Goal: Task Accomplishment & Management: Use online tool/utility

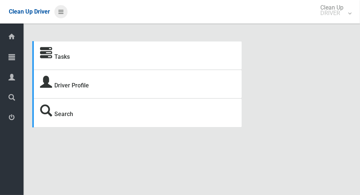
click at [59, 15] on icon at bounding box center [60, 12] width 5 height 12
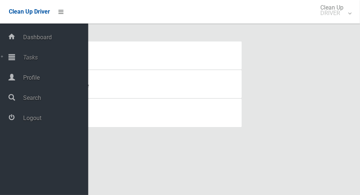
click at [33, 56] on span "Tasks" at bounding box center [54, 57] width 67 height 7
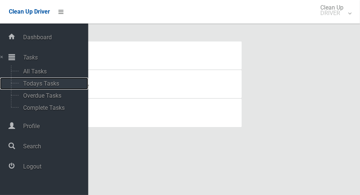
click at [50, 87] on span "Todays Tasks" at bounding box center [51, 83] width 61 height 7
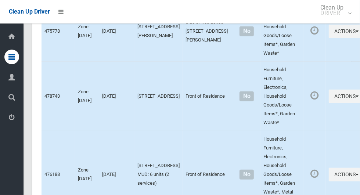
scroll to position [3787, 0]
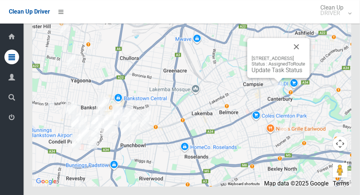
click at [305, 55] on button "Close" at bounding box center [297, 47] width 18 height 18
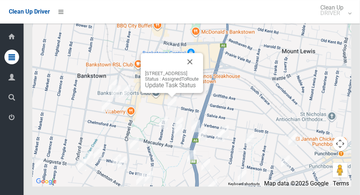
click at [199, 71] on button "Close" at bounding box center [190, 62] width 18 height 18
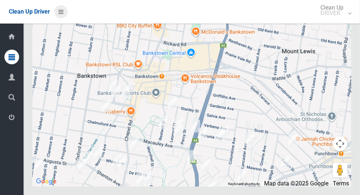
click at [64, 15] on icon at bounding box center [60, 12] width 5 height 12
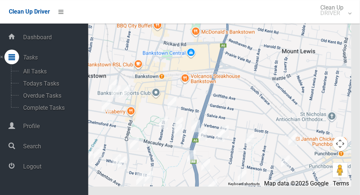
click at [30, 169] on span "Logout" at bounding box center [54, 166] width 67 height 7
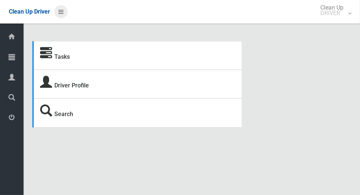
click at [59, 11] on icon at bounding box center [60, 12] width 5 height 12
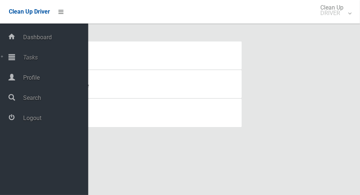
click at [32, 59] on span "Tasks" at bounding box center [54, 57] width 67 height 7
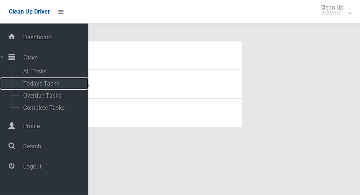
click at [43, 85] on span "Todays Tasks" at bounding box center [51, 83] width 61 height 7
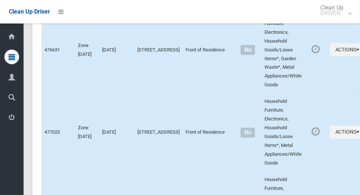
scroll to position [3816, 0]
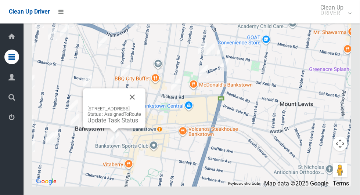
click at [141, 106] on button "Close" at bounding box center [132, 97] width 18 height 18
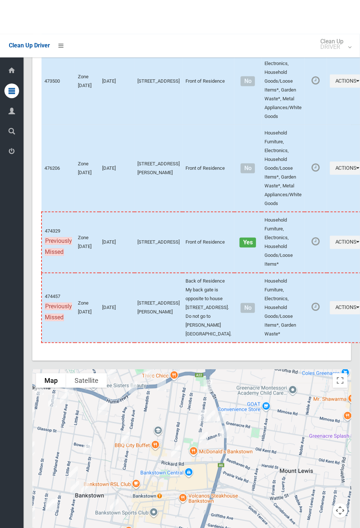
scroll to position [3470, 0]
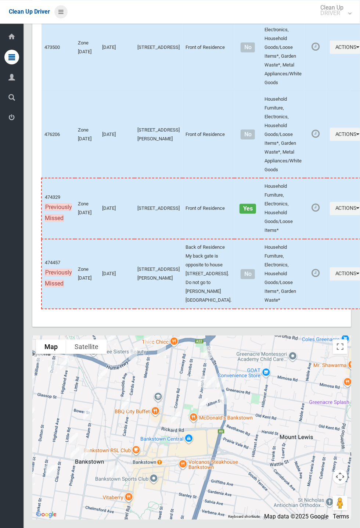
click at [64, 18] on icon at bounding box center [60, 12] width 5 height 12
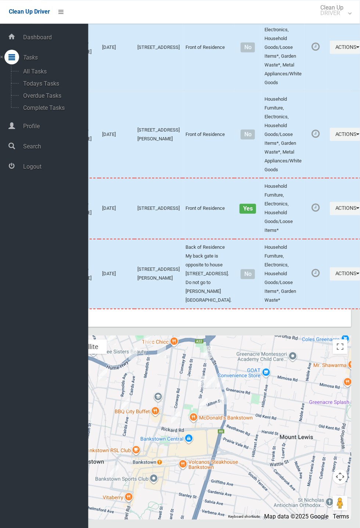
click at [36, 170] on span "Logout" at bounding box center [54, 166] width 67 height 7
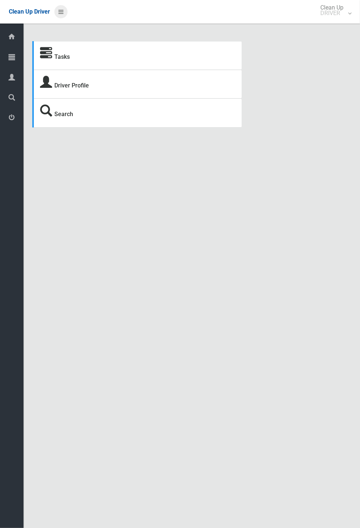
click at [64, 18] on icon at bounding box center [60, 12] width 5 height 12
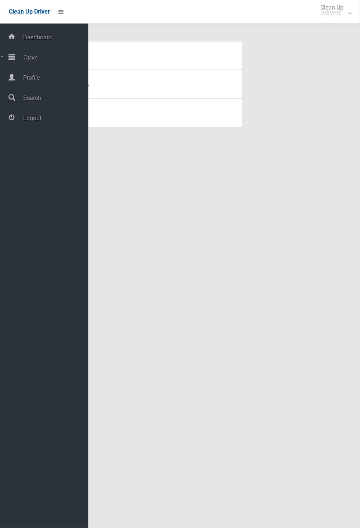
click at [139, 202] on div "Tasks Driver Profile Search Driver Dashboard Dashboard Tasks All Tasks Todays T…" at bounding box center [180, 273] width 360 height 528
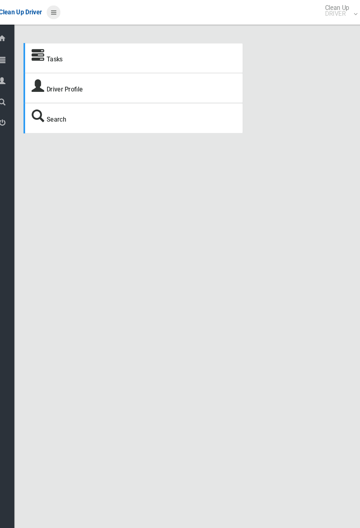
click at [64, 18] on icon at bounding box center [60, 12] width 5 height 12
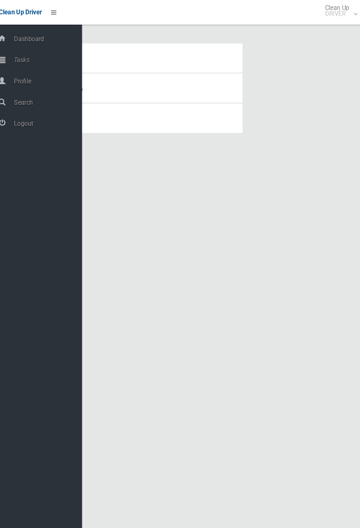
click at [36, 116] on span "Logout" at bounding box center [54, 118] width 67 height 7
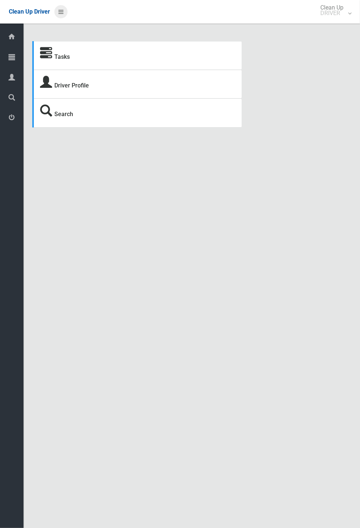
click at [64, 18] on icon at bounding box center [60, 12] width 5 height 12
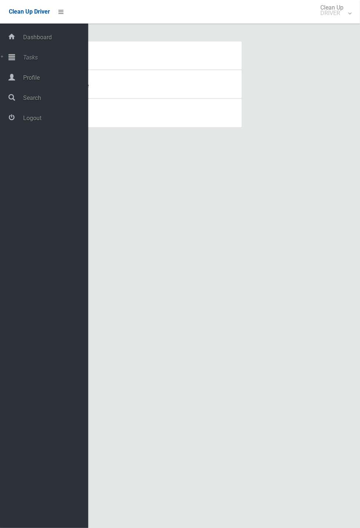
click at [30, 61] on span "Tasks" at bounding box center [54, 57] width 67 height 7
click at [35, 86] on span "Todays Tasks" at bounding box center [51, 83] width 61 height 7
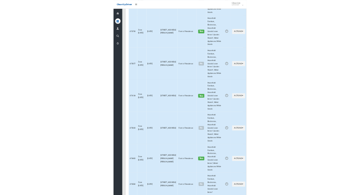
scroll to position [2961, 0]
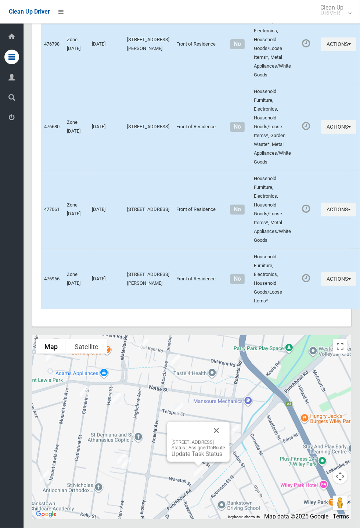
click at [225, 439] on button "Close" at bounding box center [217, 431] width 18 height 18
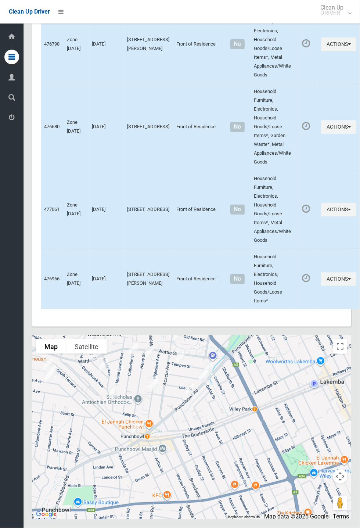
click at [48, 519] on div at bounding box center [191, 427] width 319 height 184
click at [162, 396] on button "Close" at bounding box center [153, 387] width 18 height 18
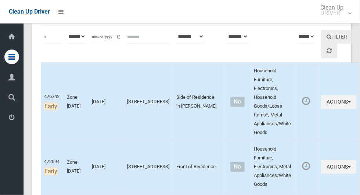
scroll to position [97, 0]
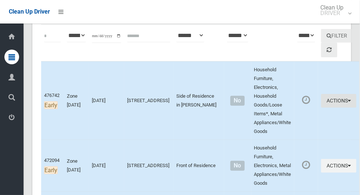
click at [348, 103] on icon "button" at bounding box center [349, 100] width 3 height 5
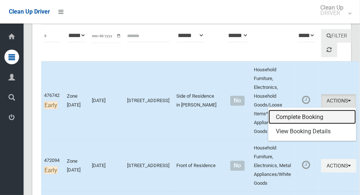
click at [300, 115] on link "Complete Booking" at bounding box center [311, 117] width 87 height 15
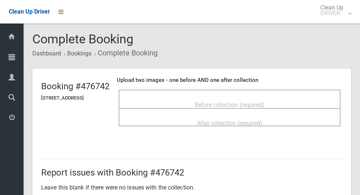
click at [258, 101] on span "Before collection (required)" at bounding box center [230, 104] width 70 height 7
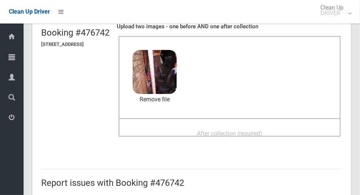
scroll to position [53, 0]
click at [241, 133] on span "After collection (required)" at bounding box center [229, 133] width 65 height 7
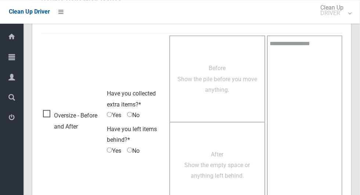
scroll to position [601, 0]
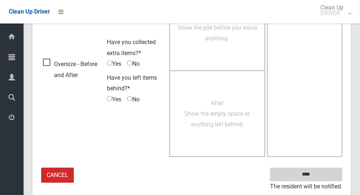
click at [319, 172] on input "****" at bounding box center [306, 175] width 72 height 14
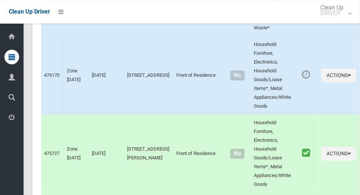
scroll to position [3307, 0]
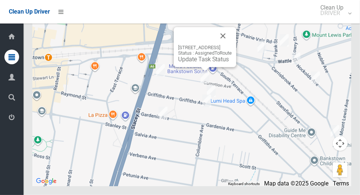
click at [159, 80] on img at bounding box center [160, 70] width 15 height 18
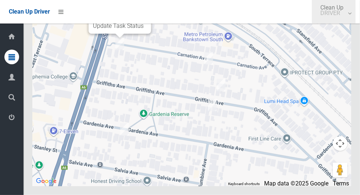
click at [351, 6] on span "Clean Up DRIVER" at bounding box center [334, 10] width 34 height 11
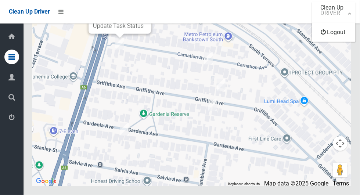
click at [223, 100] on div at bounding box center [180, 97] width 360 height 195
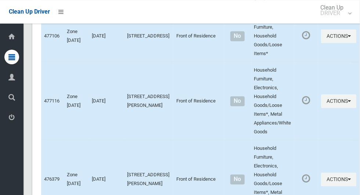
scroll to position [1026, 0]
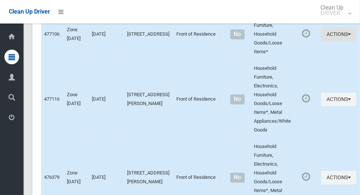
click at [330, 41] on button "Actions" at bounding box center [338, 35] width 35 height 14
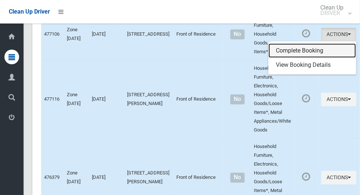
click at [300, 58] on link "Complete Booking" at bounding box center [311, 50] width 87 height 15
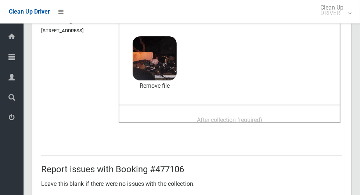
scroll to position [68, 0]
click at [255, 123] on span "After collection (required)" at bounding box center [229, 119] width 65 height 7
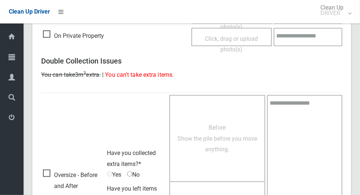
scroll to position [601, 0]
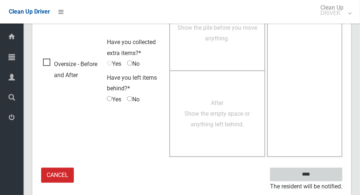
click at [310, 172] on input "****" at bounding box center [306, 175] width 72 height 14
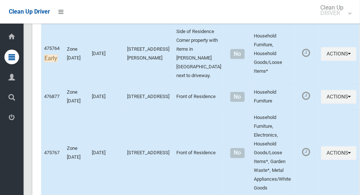
scroll to position [839, 0]
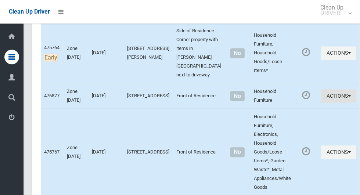
click at [337, 103] on button "Actions" at bounding box center [338, 96] width 35 height 14
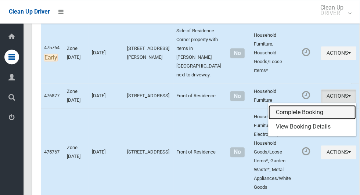
click at [294, 120] on link "Complete Booking" at bounding box center [311, 112] width 87 height 15
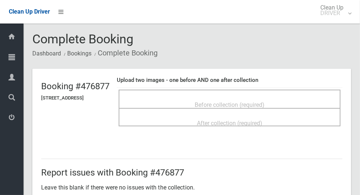
click at [250, 98] on div "Before collection (required)" at bounding box center [230, 105] width 206 height 14
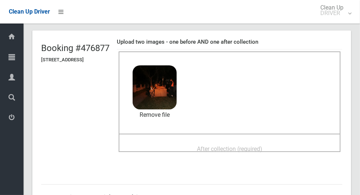
scroll to position [58, 0]
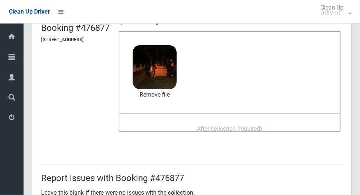
click at [242, 125] on span "After collection (required)" at bounding box center [229, 128] width 65 height 7
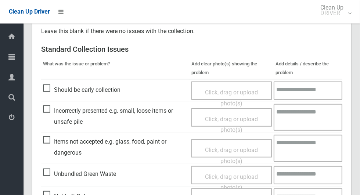
scroll to position [601, 0]
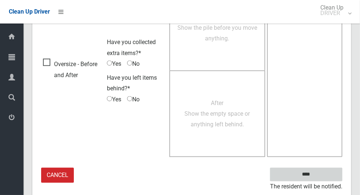
click at [306, 178] on input "****" at bounding box center [306, 175] width 72 height 14
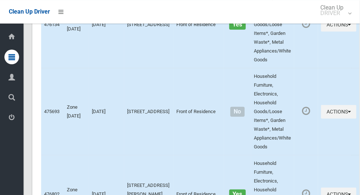
scroll to position [3307, 0]
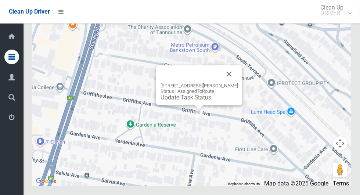
click at [238, 83] on button "Close" at bounding box center [229, 74] width 18 height 18
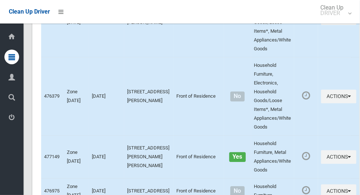
scroll to position [1108, 0]
click at [348, 20] on icon "button" at bounding box center [349, 17] width 3 height 5
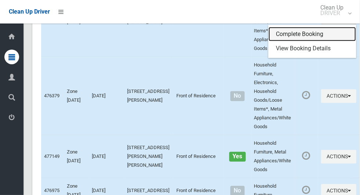
click at [301, 42] on link "Complete Booking" at bounding box center [311, 34] width 87 height 15
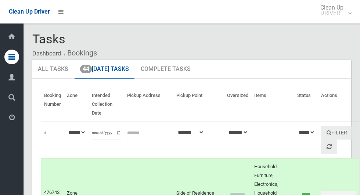
scroll to position [1108, 0]
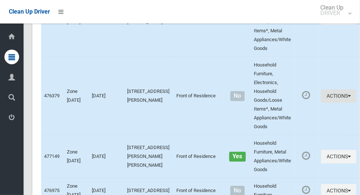
click at [348, 98] on icon "button" at bounding box center [349, 95] width 3 height 5
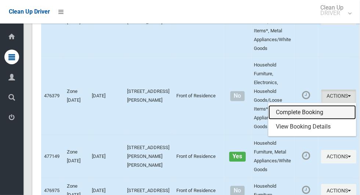
click at [291, 120] on link "Complete Booking" at bounding box center [311, 112] width 87 height 15
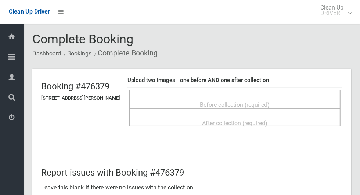
click at [270, 101] on span "Before collection (required)" at bounding box center [235, 104] width 70 height 7
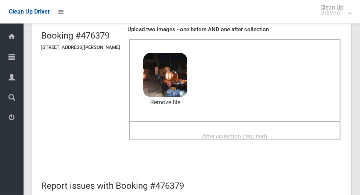
scroll to position [50, 0]
click at [265, 134] on span "After collection (required)" at bounding box center [234, 136] width 65 height 7
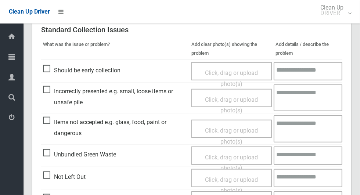
scroll to position [601, 0]
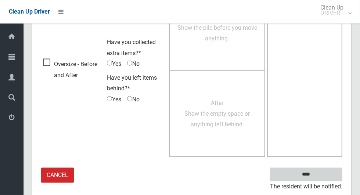
click at [308, 173] on input "****" at bounding box center [306, 175] width 72 height 14
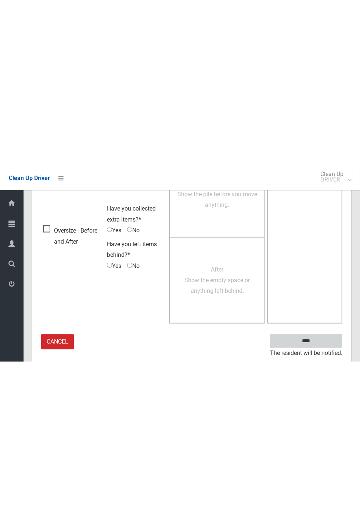
scroll to position [289, 0]
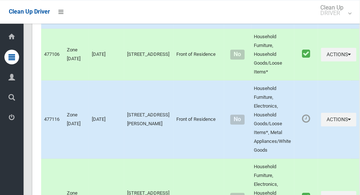
scroll to position [1007, 0]
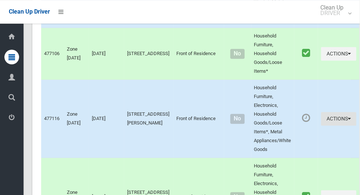
click at [348, 121] on icon "button" at bounding box center [349, 118] width 3 height 5
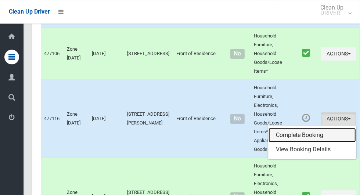
click at [297, 142] on link "Complete Booking" at bounding box center [311, 135] width 87 height 15
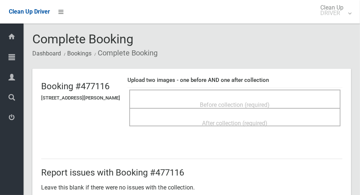
click at [270, 101] on span "Before collection (required)" at bounding box center [235, 104] width 70 height 7
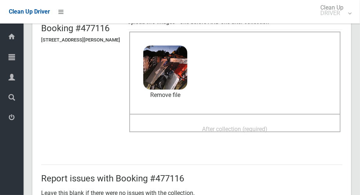
scroll to position [59, 0]
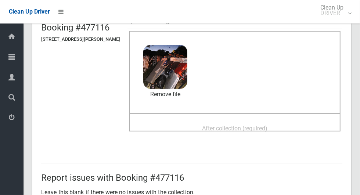
click at [248, 126] on span "After collection (required)" at bounding box center [234, 128] width 65 height 7
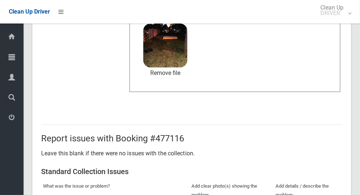
scroll to position [601, 0]
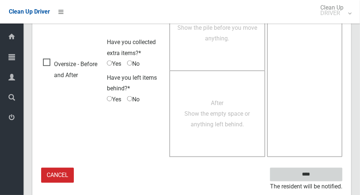
click at [307, 171] on input "****" at bounding box center [306, 175] width 72 height 14
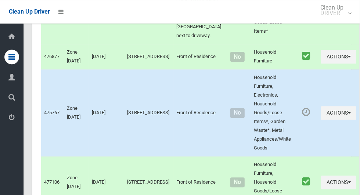
scroll to position [885, 0]
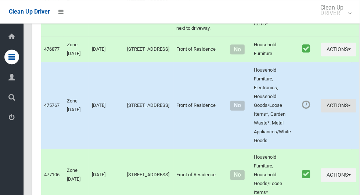
click at [348, 108] on icon "button" at bounding box center [349, 105] width 3 height 5
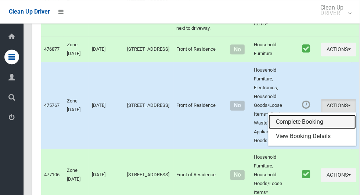
click at [299, 129] on link "Complete Booking" at bounding box center [311, 122] width 87 height 15
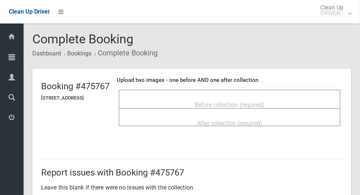
click at [249, 101] on span "Before collection (required)" at bounding box center [230, 104] width 70 height 7
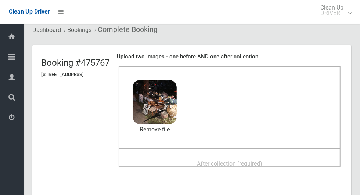
scroll to position [74, 0]
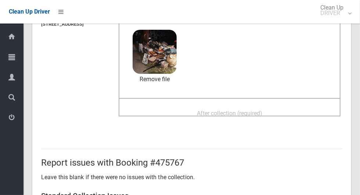
click at [238, 110] on span "After collection (required)" at bounding box center [229, 113] width 65 height 7
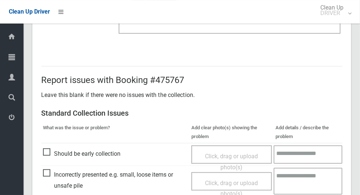
scroll to position [601, 0]
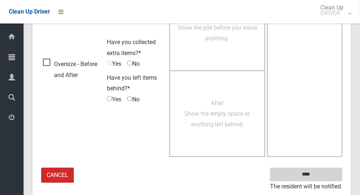
click at [311, 172] on input "****" at bounding box center [306, 175] width 72 height 14
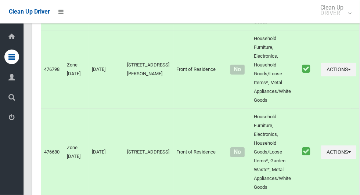
scroll to position [3307, 0]
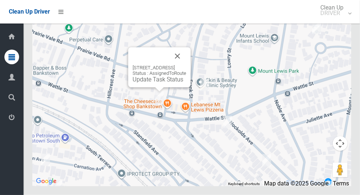
click at [186, 65] on button "Close" at bounding box center [178, 56] width 18 height 18
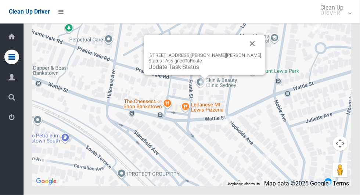
click at [243, 53] on button "Close" at bounding box center [252, 44] width 18 height 18
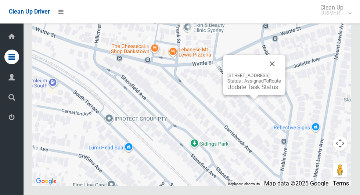
click at [281, 73] on button "Close" at bounding box center [272, 64] width 18 height 18
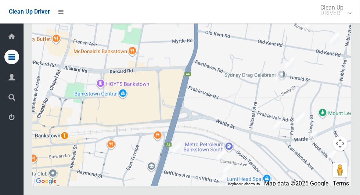
click at [259, 141] on div at bounding box center [191, 95] width 319 height 184
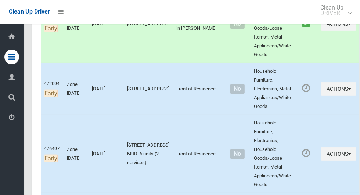
scroll to position [186, 0]
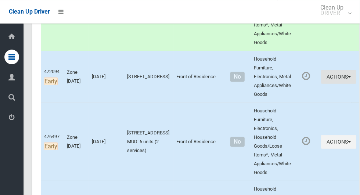
click at [330, 82] on button "Actions" at bounding box center [338, 77] width 35 height 14
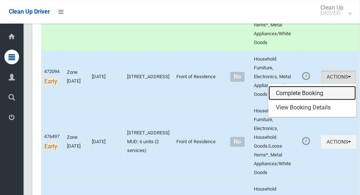
click at [301, 93] on link "Complete Booking" at bounding box center [311, 93] width 87 height 15
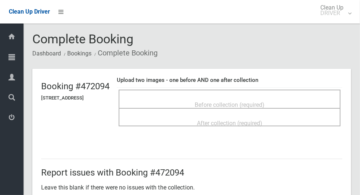
click at [264, 105] on span "Before collection (required)" at bounding box center [230, 104] width 70 height 7
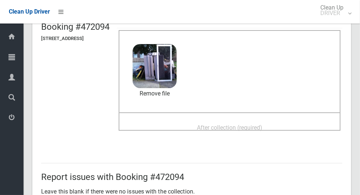
scroll to position [66, 0]
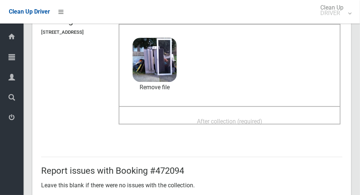
click at [255, 119] on span "After collection (required)" at bounding box center [229, 121] width 65 height 7
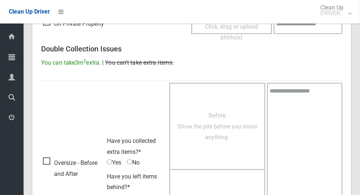
scroll to position [601, 0]
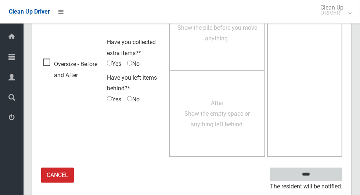
click at [303, 173] on input "****" at bounding box center [306, 175] width 72 height 14
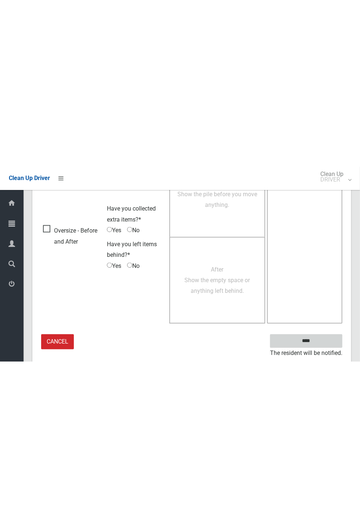
scroll to position [289, 0]
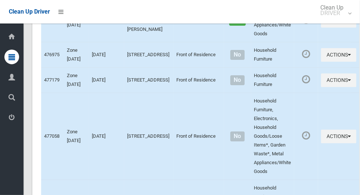
scroll to position [1242, 0]
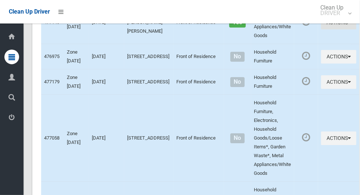
click at [330, 29] on button "Actions" at bounding box center [338, 23] width 35 height 14
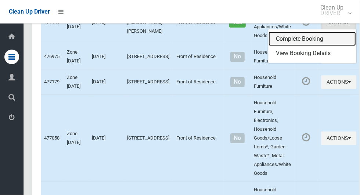
click at [288, 46] on link "Complete Booking" at bounding box center [311, 39] width 87 height 15
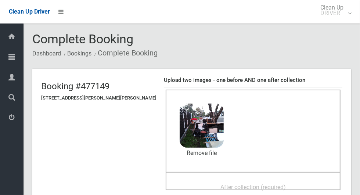
click at [220, 185] on span "After collection (required)" at bounding box center [252, 187] width 65 height 7
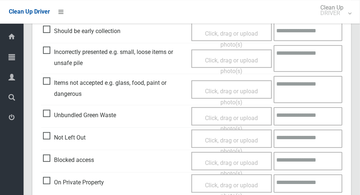
scroll to position [601, 0]
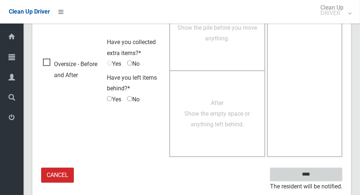
click at [319, 177] on input "****" at bounding box center [306, 175] width 72 height 14
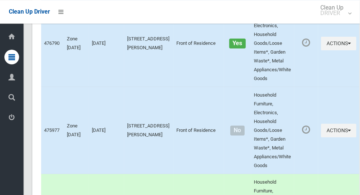
scroll to position [3307, 0]
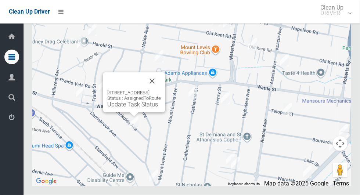
click at [161, 90] on button "Close" at bounding box center [152, 81] width 18 height 18
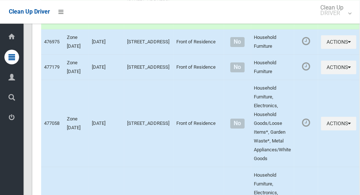
scroll to position [1260, 0]
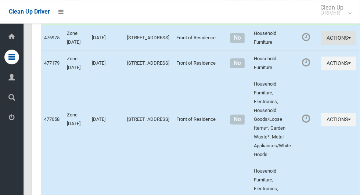
click at [348, 40] on icon "button" at bounding box center [349, 37] width 3 height 5
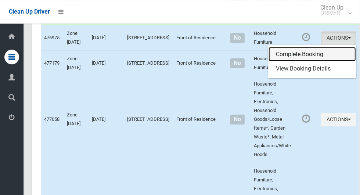
click at [302, 62] on link "Complete Booking" at bounding box center [311, 54] width 87 height 15
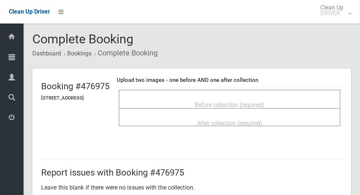
click at [278, 98] on div "Before collection (required)" at bounding box center [230, 105] width 206 height 14
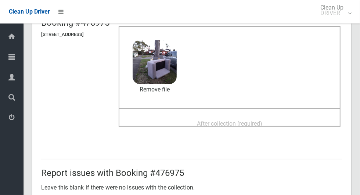
scroll to position [63, 0]
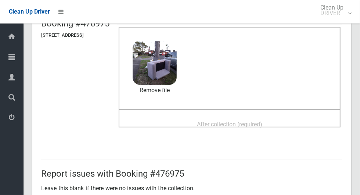
click at [262, 123] on span "After collection (required)" at bounding box center [229, 124] width 65 height 7
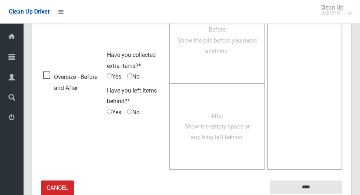
scroll to position [601, 0]
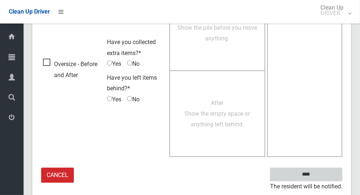
click at [319, 178] on input "****" at bounding box center [306, 175] width 72 height 14
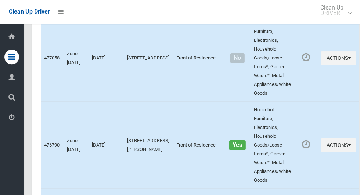
scroll to position [1329, 0]
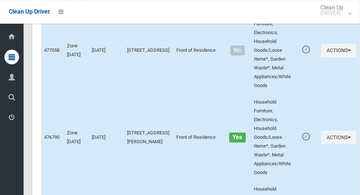
click at [306, 18] on link "Complete Booking" at bounding box center [311, 10] width 87 height 15
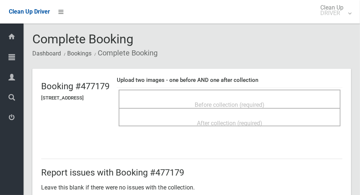
click at [282, 98] on div "Before collection (required)" at bounding box center [230, 105] width 206 height 14
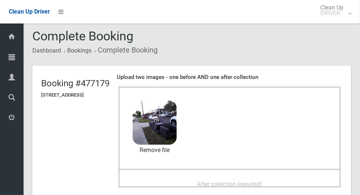
scroll to position [40, 0]
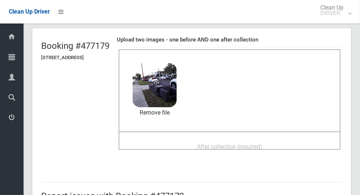
click at [262, 149] on span "After collection (required)" at bounding box center [229, 146] width 65 height 7
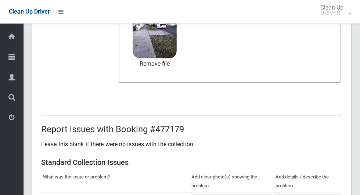
scroll to position [601, 0]
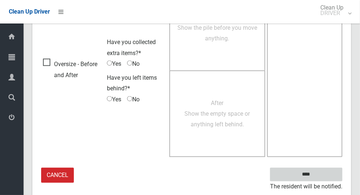
click at [319, 177] on input "****" at bounding box center [306, 175] width 72 height 14
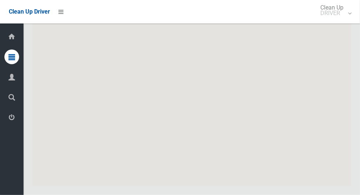
scroll to position [3307, 0]
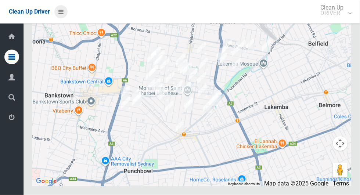
click at [61, 9] on icon at bounding box center [60, 12] width 5 height 12
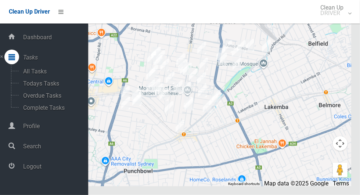
click at [41, 165] on span "Logout" at bounding box center [54, 166] width 67 height 7
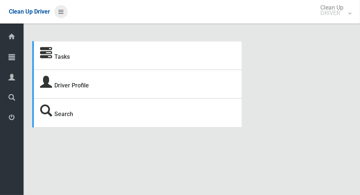
click at [62, 14] on icon at bounding box center [60, 12] width 5 height 12
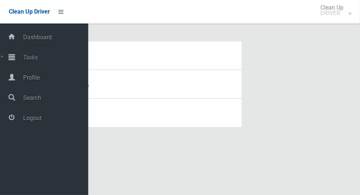
click at [38, 56] on span "Tasks" at bounding box center [54, 57] width 67 height 7
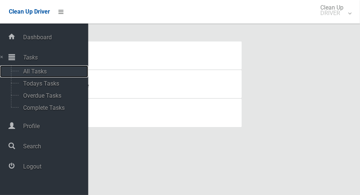
click at [47, 73] on span "All Tasks" at bounding box center [51, 71] width 61 height 7
click at [51, 87] on span "Todays Tasks" at bounding box center [51, 83] width 61 height 7
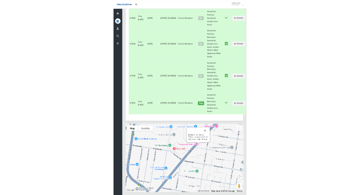
scroll to position [3303, 0]
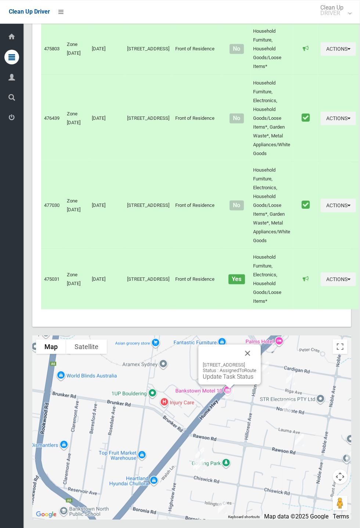
click at [236, 195] on div "112-114 Northcote Road, GREENACRE NSW 2190 Status : AssignedToRoute Update Task…" at bounding box center [191, 427] width 319 height 184
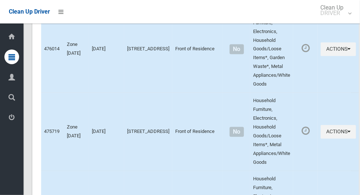
scroll to position [2082, 0]
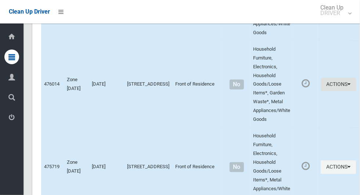
click at [347, 87] on icon "button" at bounding box center [348, 84] width 3 height 5
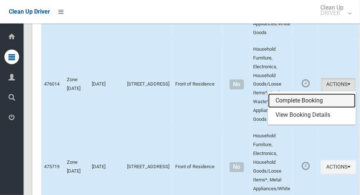
click at [302, 103] on link "Complete Booking" at bounding box center [311, 101] width 87 height 15
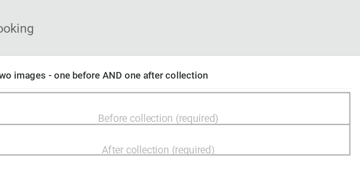
click at [249, 102] on span "Before collection (required)" at bounding box center [230, 104] width 70 height 7
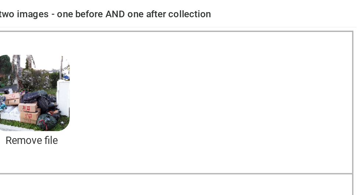
click at [262, 184] on span "After collection (required)" at bounding box center [229, 187] width 65 height 7
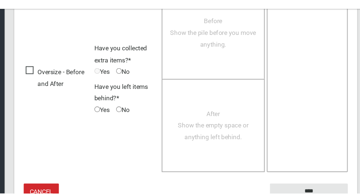
scroll to position [601, 0]
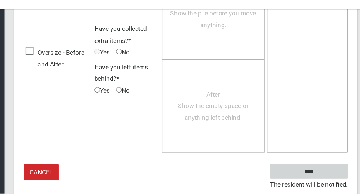
click at [315, 178] on input "****" at bounding box center [306, 175] width 72 height 14
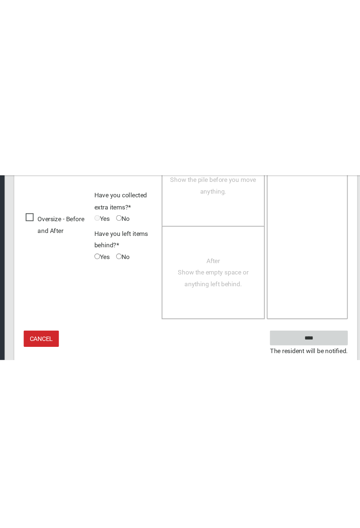
scroll to position [289, 0]
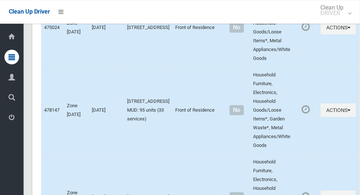
scroll to position [1879, 0]
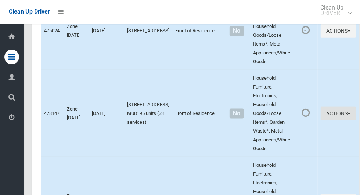
click at [347, 116] on icon "button" at bounding box center [348, 113] width 3 height 5
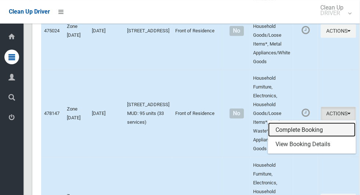
click at [305, 137] on link "Complete Booking" at bounding box center [311, 130] width 87 height 15
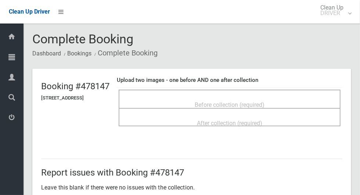
click at [284, 98] on div "Before collection (required)" at bounding box center [230, 105] width 206 height 14
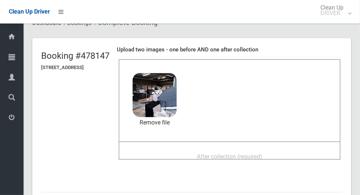
scroll to position [44, 0]
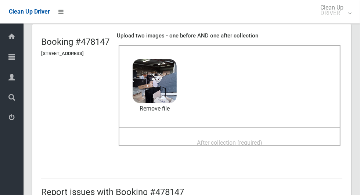
click at [261, 139] on span "After collection (required)" at bounding box center [229, 142] width 65 height 7
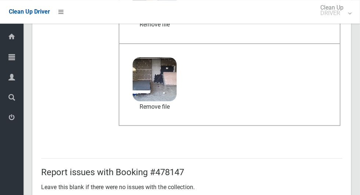
scroll to position [379, 0]
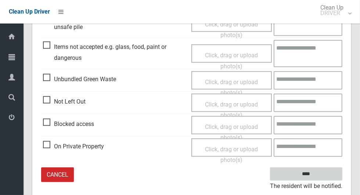
click at [309, 172] on input "****" at bounding box center [306, 174] width 72 height 14
